Goal: Task Accomplishment & Management: Manage account settings

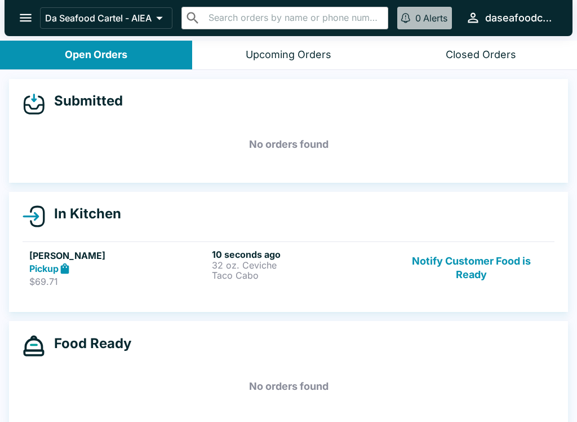
click at [141, 261] on h5 "[PERSON_NAME]" at bounding box center [118, 256] width 178 height 14
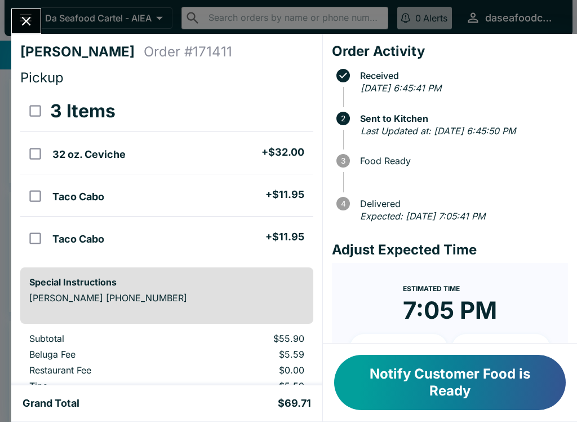
click at [20, 17] on icon "Close" at bounding box center [26, 21] width 15 height 15
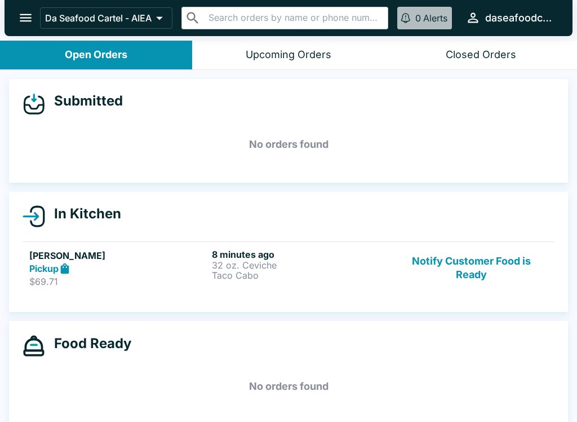
click at [448, 271] on button "Notify Customer Food is Ready" at bounding box center [471, 268] width 153 height 39
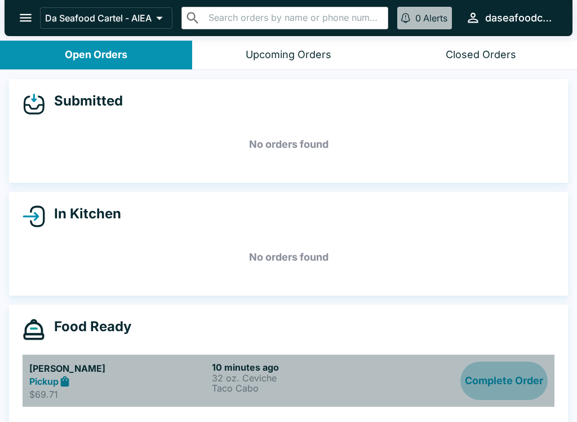
click at [535, 382] on button "Complete Order" at bounding box center [504, 380] width 87 height 39
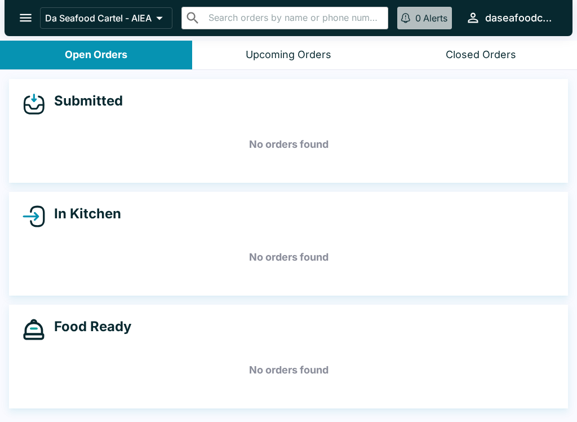
click at [21, 14] on icon "open drawer" at bounding box center [25, 17] width 15 height 15
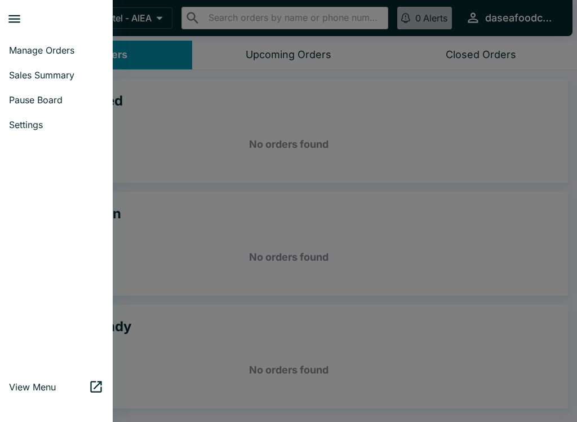
click at [76, 75] on span "Sales Summary" at bounding box center [56, 74] width 95 height 11
select select "03:00"
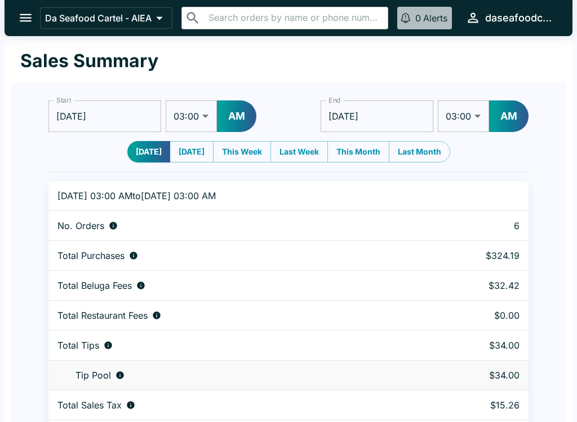
click at [18, 9] on button "open drawer" at bounding box center [25, 17] width 29 height 29
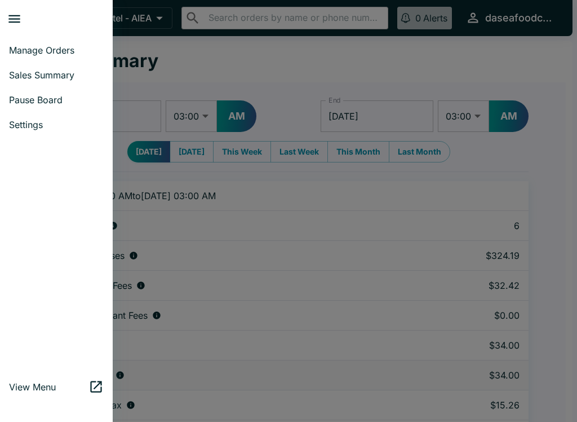
click at [59, 50] on span "Manage Orders" at bounding box center [56, 50] width 95 height 11
